Goal: Find specific page/section: Find specific page/section

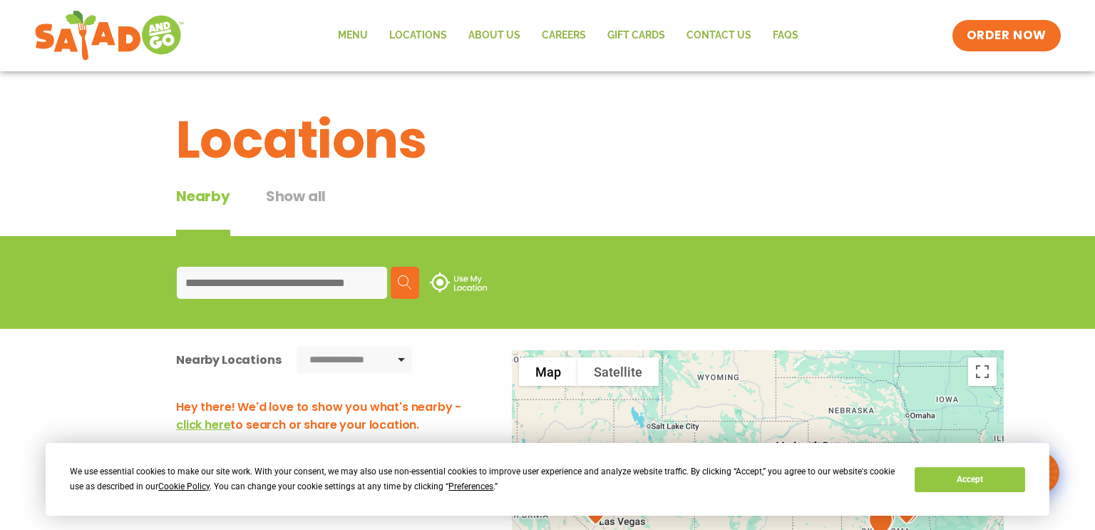
click at [346, 277] on input at bounding box center [282, 283] width 210 height 32
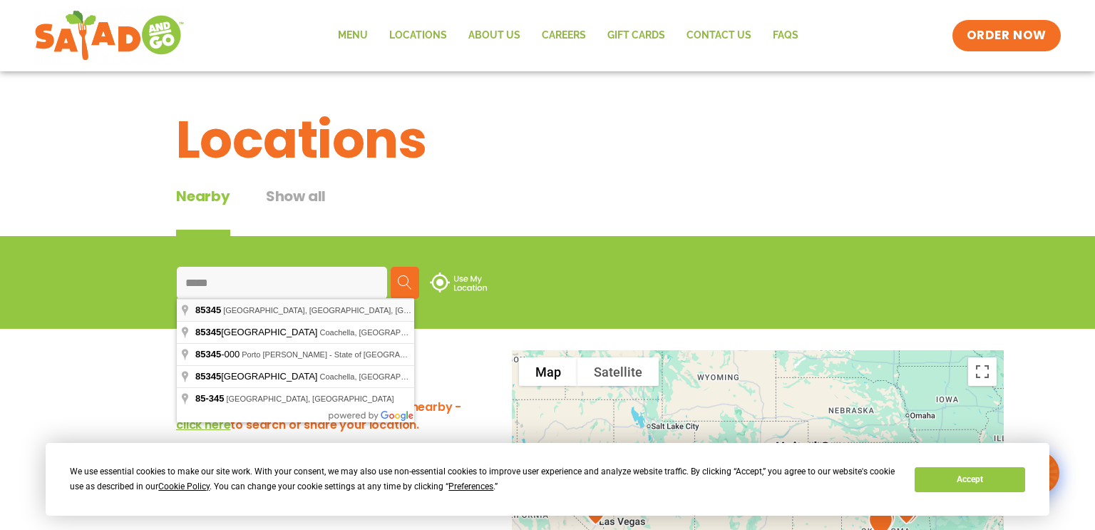
type input "**********"
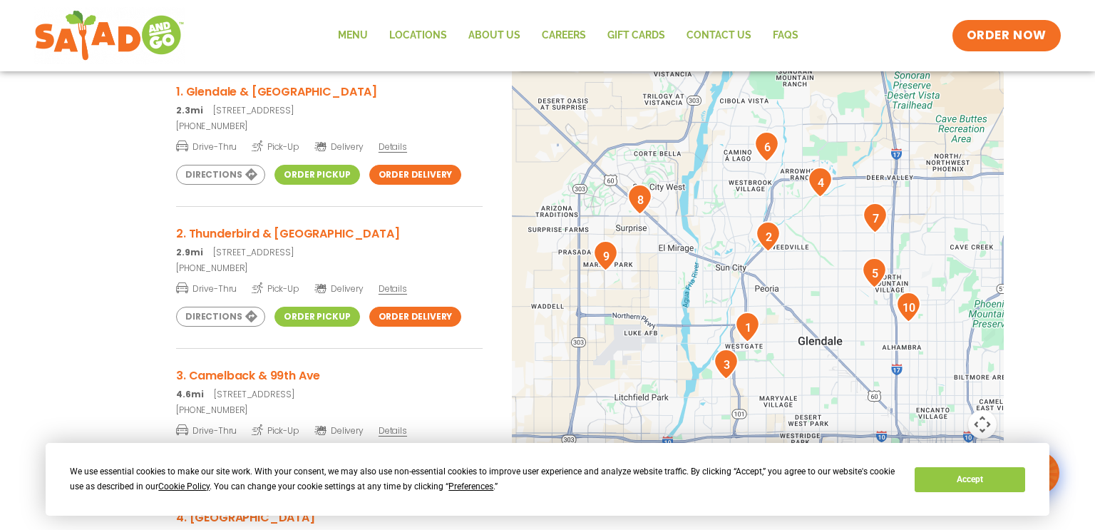
scroll to position [319, 0]
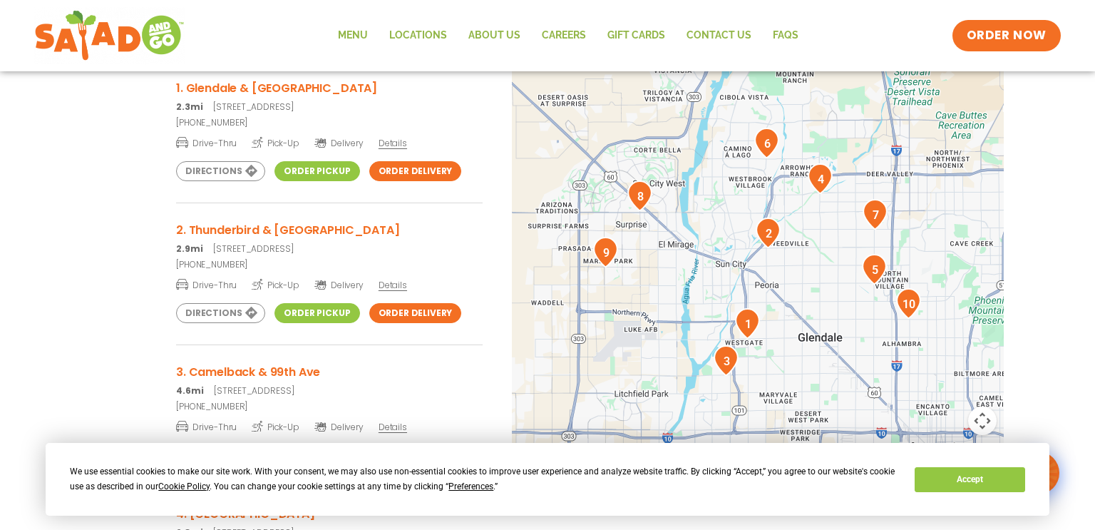
click at [274, 243] on p "2.9mi 8220 W Thunderbird Rd, Peoria, AZ 85381" at bounding box center [329, 248] width 307 height 13
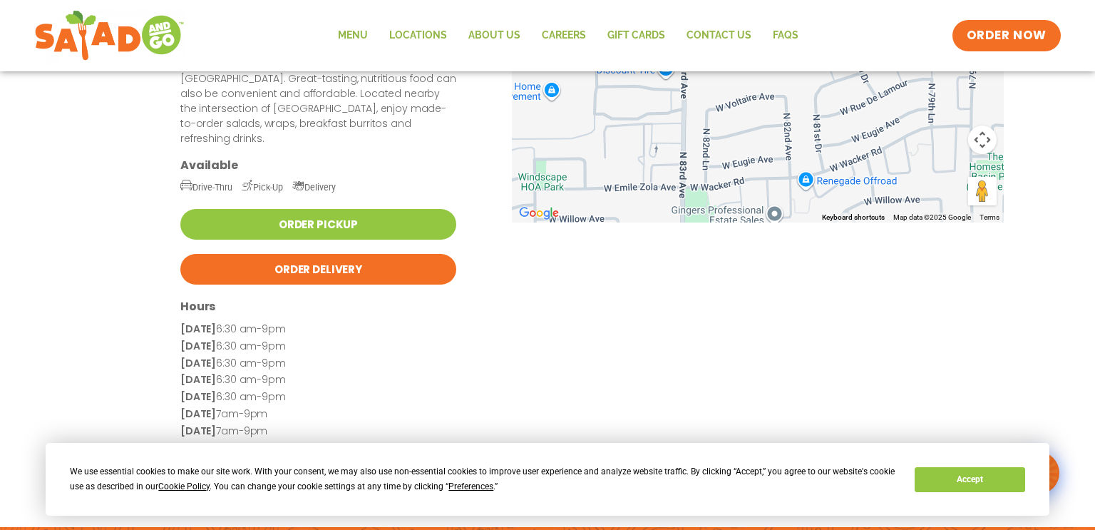
scroll to position [235, 0]
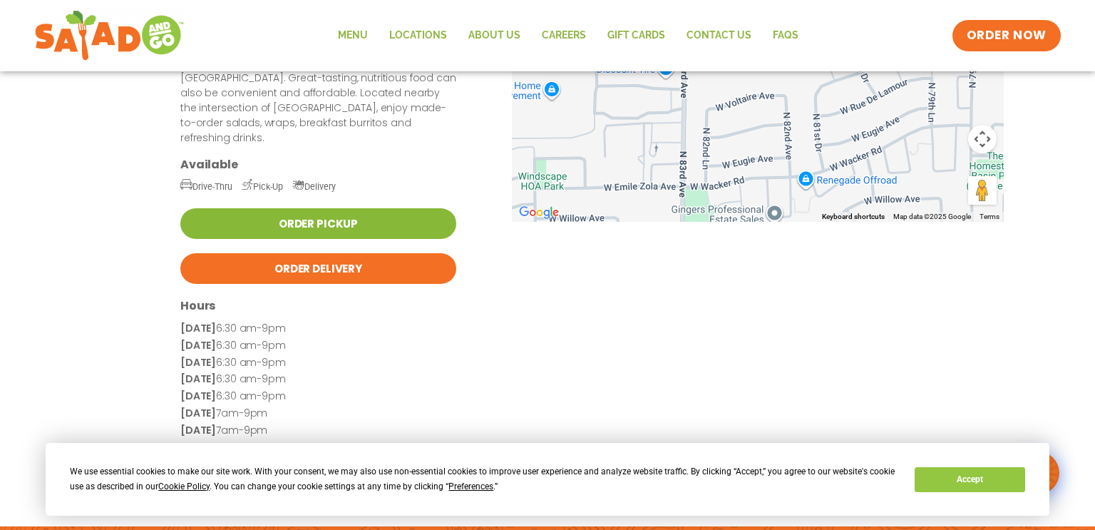
click at [412, 208] on link "Order Pickup" at bounding box center [318, 223] width 276 height 31
